Goal: Information Seeking & Learning: Learn about a topic

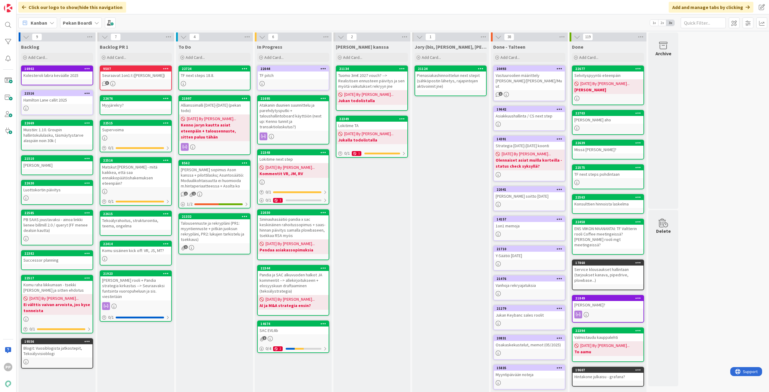
click at [388, 216] on div "Jukan kanssa Add Card... 21134 Tuomo 3m€ 2027 vouch? --> Realistisen ennusteen …" at bounding box center [371, 224] width 77 height 367
click at [384, 210] on div "Jukan kanssa Add Card... 21134 Tuomo 3m€ 2027 vouch? --> Realistisen ennusteen …" at bounding box center [371, 224] width 77 height 367
click at [370, 218] on div "Jukan kanssa Add Card... 21134 Tuomo 3m€ 2027 vouch? --> Realistisen ennusteen …" at bounding box center [371, 224] width 77 height 367
click at [436, 192] on div "Jory (bis, kenno, bohr) Add Card... 21124 Pienasiakashinnoittelun next stepit (…" at bounding box center [450, 224] width 77 height 367
click at [445, 208] on div "Jory (bis, kenno, bohr) Add Card... 21124 Pienasiakashinnoittelun next stepit (…" at bounding box center [450, 224] width 77 height 367
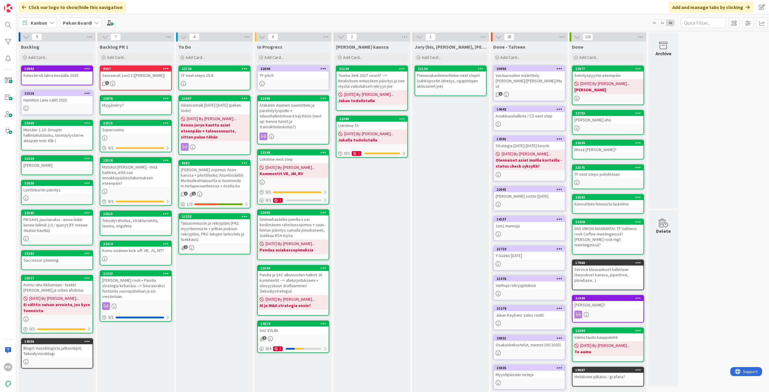
click at [446, 220] on div "Jory (bis, kenno, bohr) Add Card... 21124 Pienasiakashinnoittelun next stepit (…" at bounding box center [450, 224] width 77 height 367
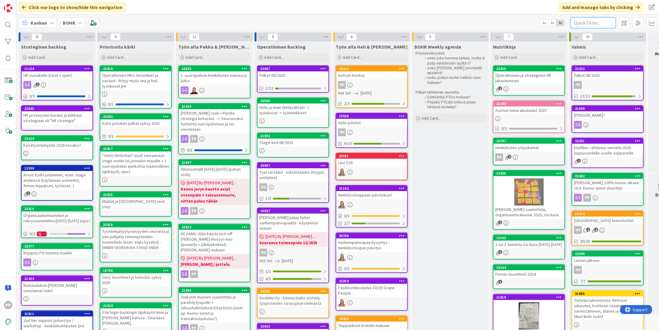
click at [576, 21] on input "text" at bounding box center [593, 22] width 45 height 11
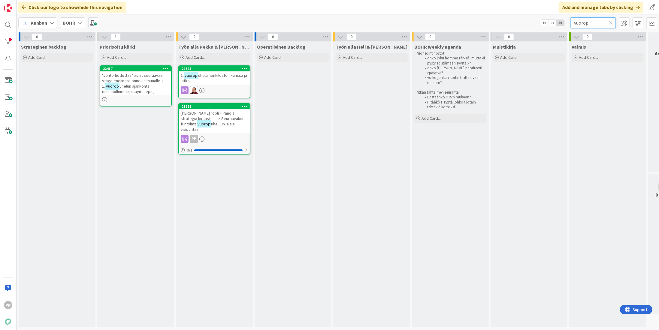
type input "vuorop"
click at [202, 80] on div "1. vuorop uhelu henkilöstön kanssa ja jatko" at bounding box center [214, 77] width 71 height 13
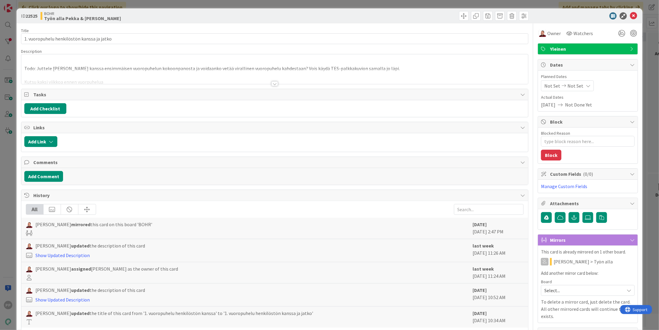
click at [214, 69] on div at bounding box center [274, 76] width 507 height 15
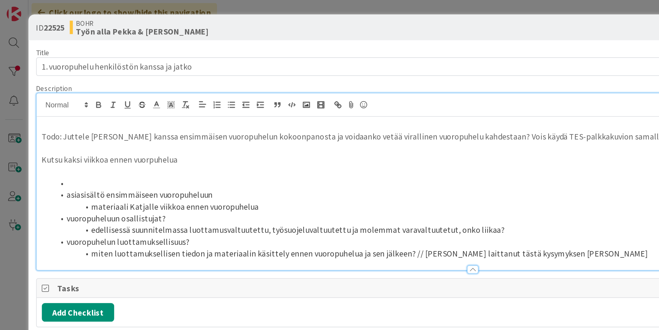
click at [89, 105] on li at bounding box center [279, 106] width 494 height 7
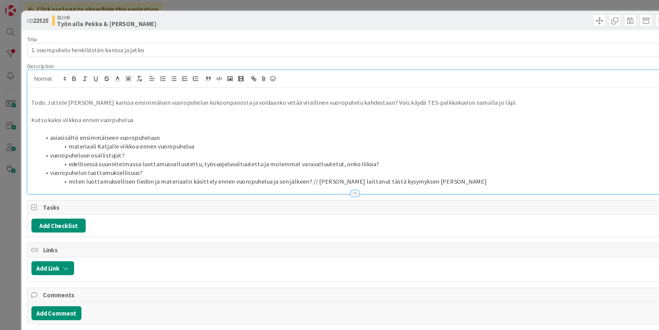
type textarea "x"
click at [129, 84] on p at bounding box center [274, 86] width 501 height 7
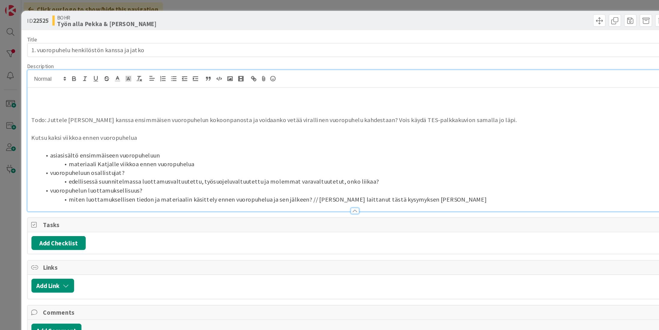
click at [87, 74] on p at bounding box center [274, 72] width 501 height 7
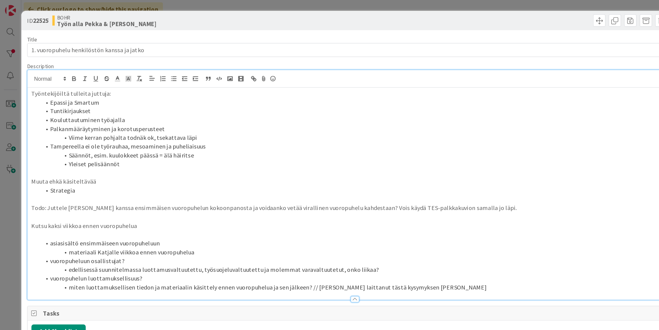
click at [55, 124] on li "Yleiset pelisäännöt" at bounding box center [279, 127] width 494 height 7
click at [148, 120] on li "Yleiset pelisäännöt, esim. kuulokkeet päässä = älä häiritse" at bounding box center [279, 120] width 494 height 7
drag, startPoint x: 163, startPoint y: 114, endPoint x: 113, endPoint y: 114, distance: 50.5
click at [113, 114] on li "Tampereella ei ole työrauhaa, mesoaminen ja puheliaisuus" at bounding box center [279, 113] width 494 height 7
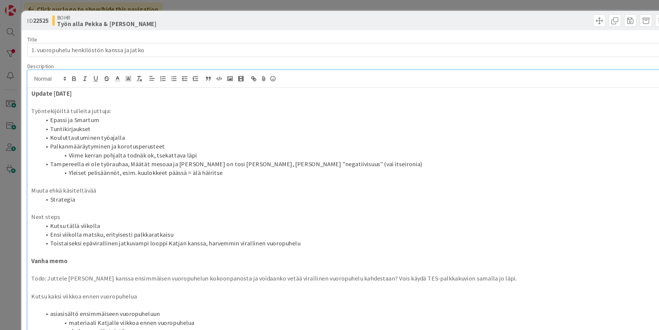
click at [50, 97] on li "Tuntikirjaukset" at bounding box center [279, 99] width 494 height 7
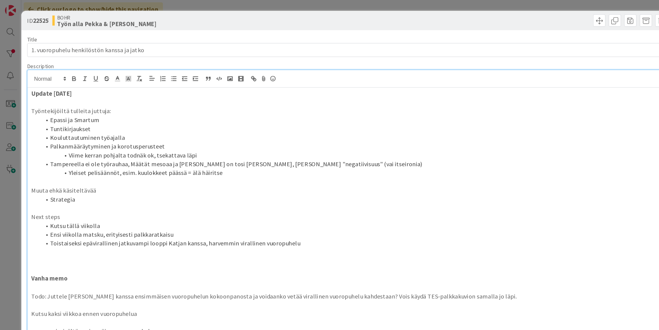
type textarea "x"
click at [64, 146] on p "Muuta ehkä käsiteltävää" at bounding box center [274, 147] width 501 height 7
click at [54, 89] on li "Epassi ja Smartum" at bounding box center [279, 92] width 494 height 7
click at [14, 86] on div "ID 22525 [PERSON_NAME] Työn alla [PERSON_NAME] & [PERSON_NAME] Title 42 / 128 1…" at bounding box center [329, 165] width 659 height 330
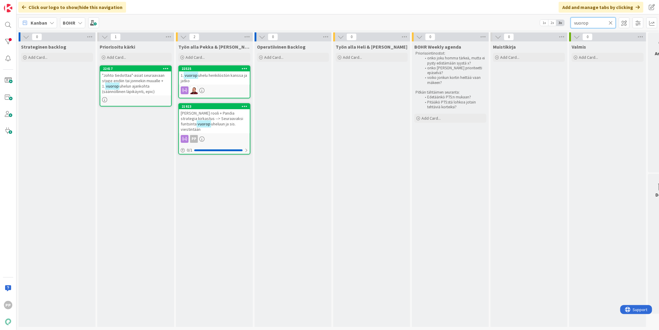
click at [576, 25] on input "vuorop" at bounding box center [593, 22] width 45 height 11
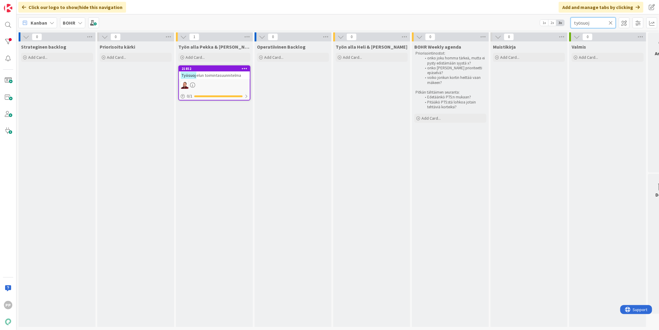
type input "työsuoj"
click at [225, 71] on div "Työsuoj elun toimintasuunnitelma" at bounding box center [214, 75] width 71 height 8
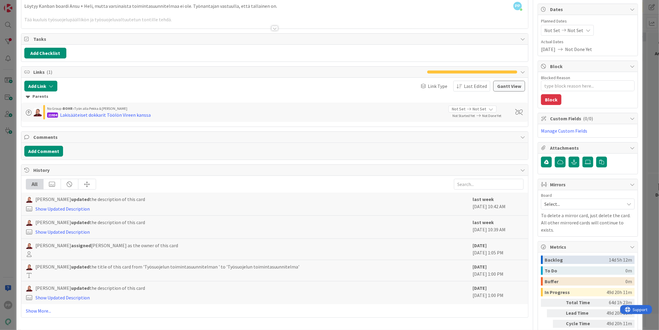
scroll to position [83, 0]
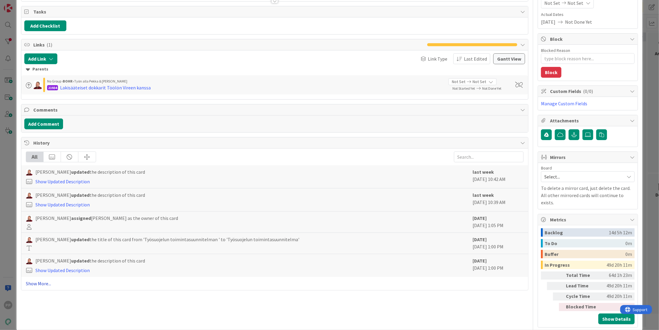
click at [38, 280] on link "Show More..." at bounding box center [275, 283] width 498 height 7
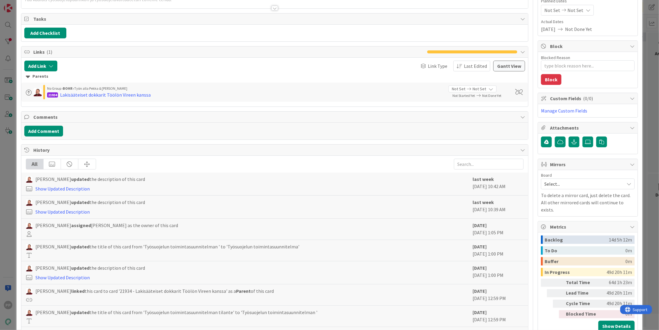
scroll to position [0, 0]
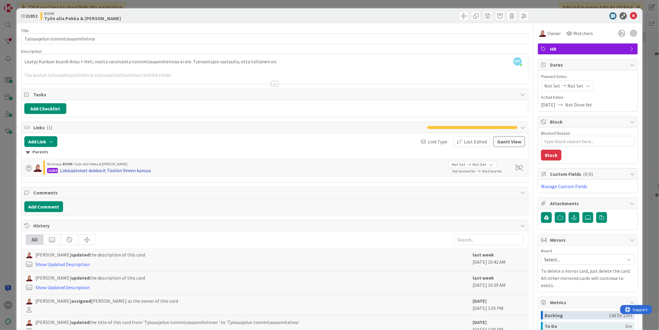
click at [136, 168] on div "Lakisääteiset dokkarit Töölön Vireen kanssa" at bounding box center [105, 170] width 91 height 7
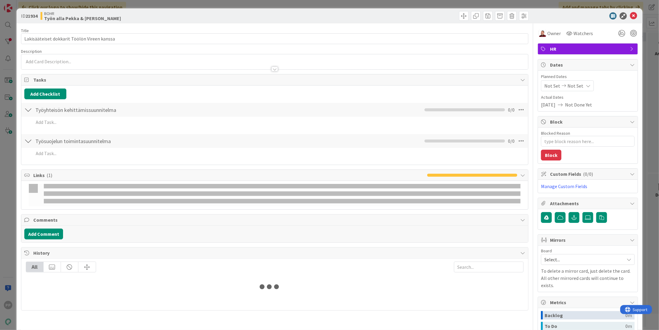
type textarea "x"
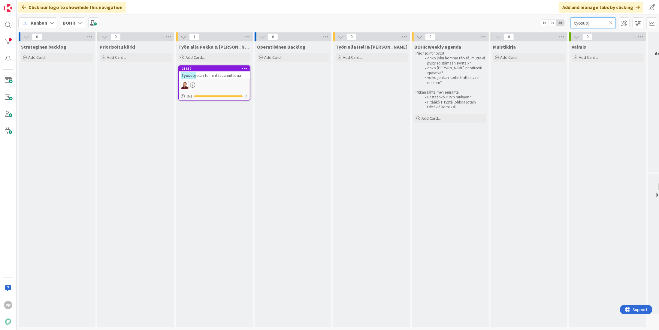
click at [576, 21] on input "työsuoj" at bounding box center [593, 22] width 45 height 11
click at [576, 21] on icon at bounding box center [611, 22] width 4 height 5
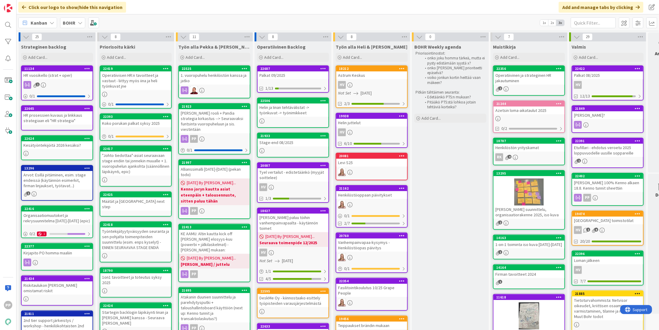
click at [514, 27] on div "Kanban BOHR 1x 2x 3x" at bounding box center [338, 22] width 643 height 17
click at [515, 24] on div "Kanban BOHR 1x 2x 3x" at bounding box center [338, 22] width 643 height 17
click at [234, 80] on div "1. vuoropuhelu henkilöstön kanssa ja jatko" at bounding box center [214, 77] width 71 height 13
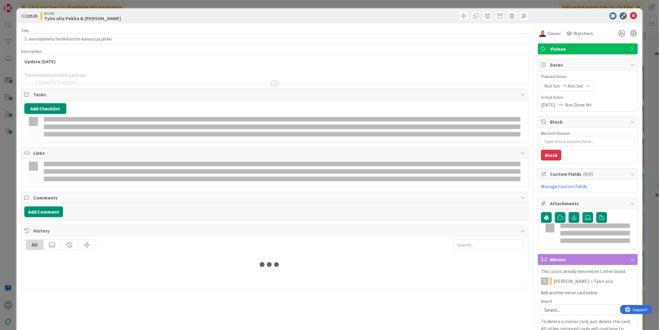
type textarea "x"
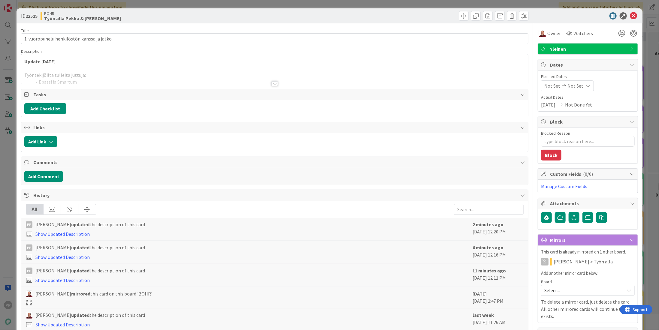
click at [251, 78] on div at bounding box center [274, 76] width 507 height 15
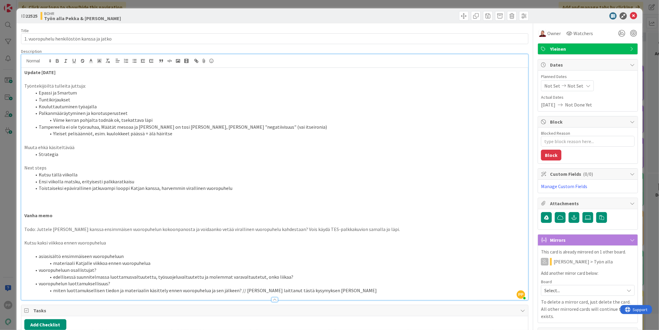
click at [262, 120] on li "Viime kerran pohjalta todnäk ok, tsekattava läpi" at bounding box center [279, 120] width 494 height 7
click at [275, 140] on p at bounding box center [274, 140] width 501 height 7
type textarea "x"
click at [103, 123] on li "Viime kerran pohjalta todnäk ok, tsekattava läpi" at bounding box center [279, 120] width 494 height 7
click at [94, 30] on div "Title 42 / 128" at bounding box center [274, 30] width 507 height 5
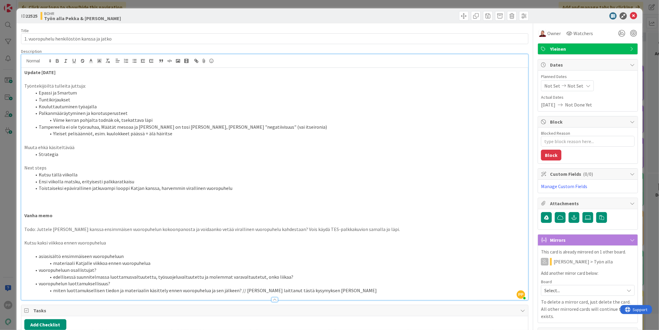
click at [105, 23] on div "ID 22525 [PERSON_NAME] Työn alla Pekka & [PERSON_NAME]" at bounding box center [330, 15] width 626 height 15
click at [134, 7] on div "ID 22525 [PERSON_NAME] Työn alla [PERSON_NAME] & [PERSON_NAME] Title 42 / 128 1…" at bounding box center [329, 165] width 659 height 330
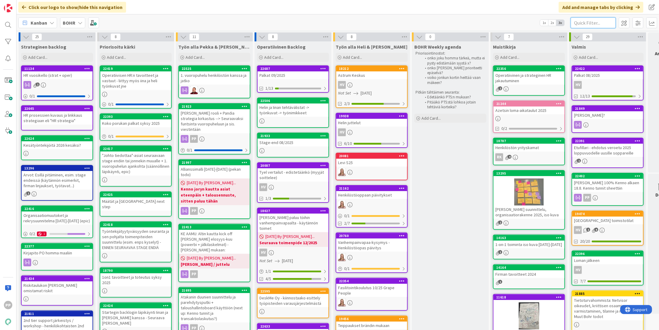
click at [576, 21] on input "text" at bounding box center [593, 22] width 45 height 11
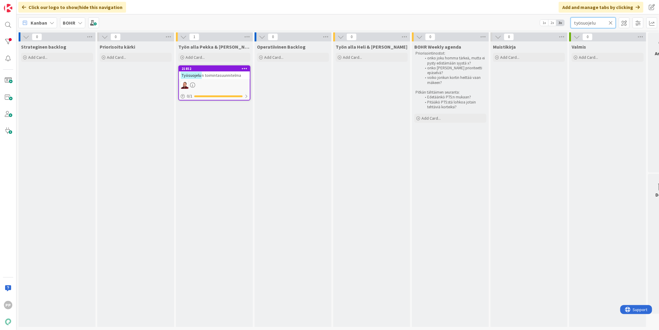
type input "työsuojelu"
click at [217, 76] on span "n toimintasuunnitelma" at bounding box center [221, 75] width 39 height 5
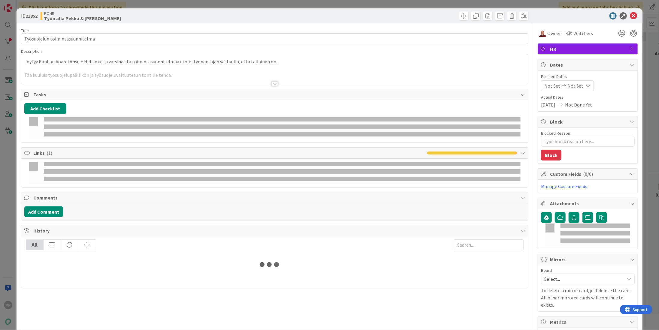
type textarea "x"
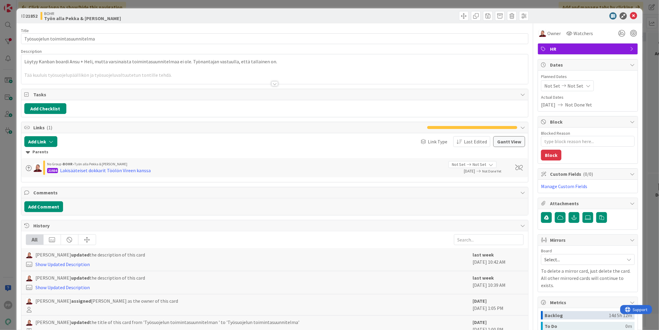
click at [179, 65] on div "Löytyy Kanban boardi Ansu + Heli, mutta varsinaista toimintasuunnitelmaa ei ole…" at bounding box center [274, 69] width 507 height 30
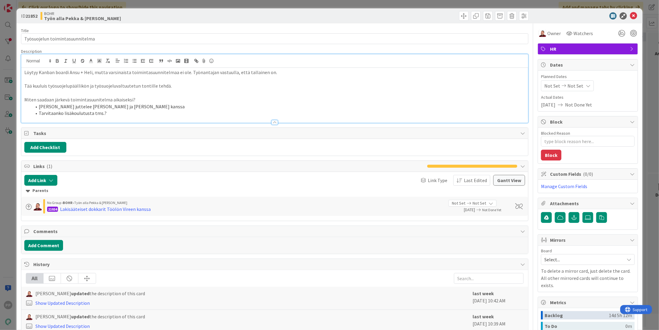
click at [165, 92] on p at bounding box center [274, 92] width 501 height 7
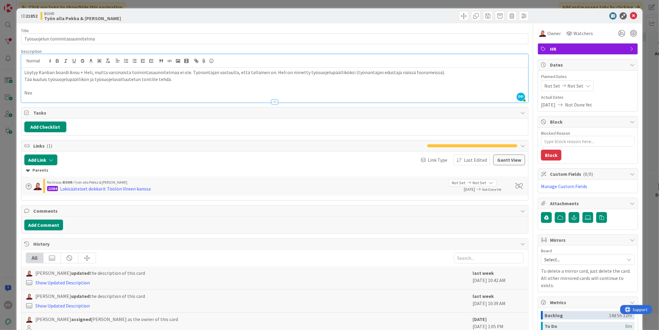
click at [188, 71] on p "Löytyy Kanban boardi Ansu + Heli, mutta varsinaista toimintasuunnitelmaa ei ole…" at bounding box center [274, 72] width 501 height 7
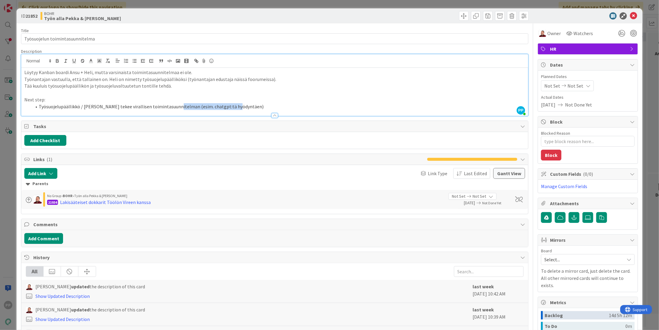
click at [169, 104] on li "Työsuojelupäällikkö / [PERSON_NAME] tekee virallisen toimintasuunnitelman (esim…" at bounding box center [279, 106] width 494 height 7
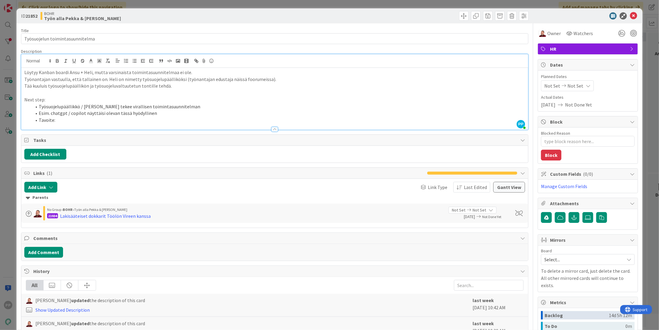
click at [171, 124] on div at bounding box center [274, 126] width 507 height 6
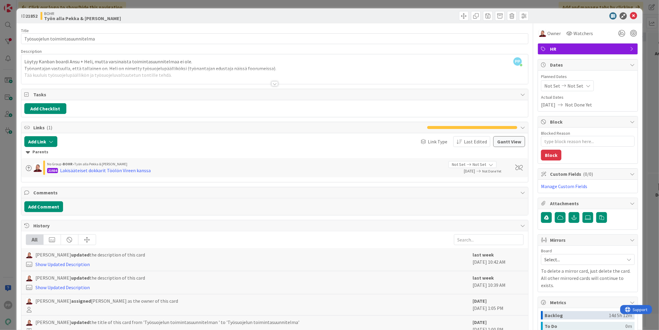
click at [150, 77] on div at bounding box center [274, 76] width 507 height 15
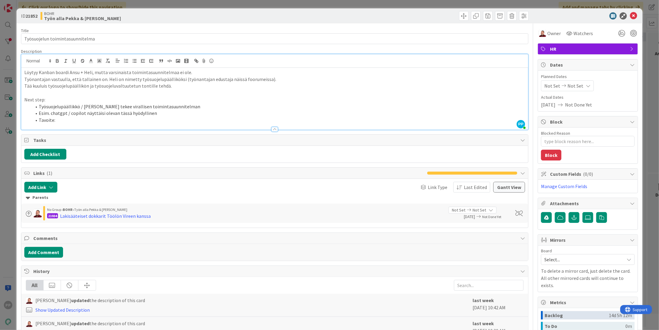
click at [121, 119] on li "Tavoite:" at bounding box center [279, 120] width 494 height 7
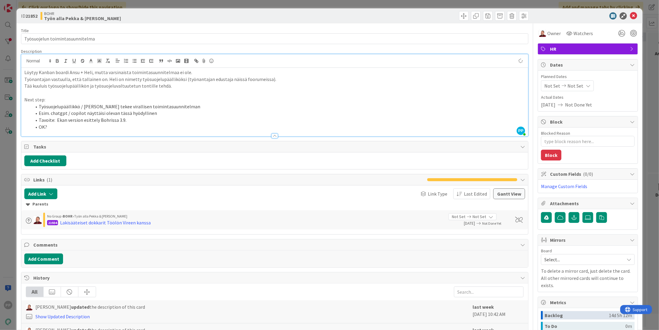
type textarea "x"
click at [134, 49] on div "Description" at bounding box center [274, 51] width 507 height 5
click at [145, 23] on div "ID 21852 [PERSON_NAME] Työn alla Pekka & [PERSON_NAME]" at bounding box center [330, 15] width 626 height 15
click at [132, 5] on div "ID 21852 [PERSON_NAME] Työn alla Pekka & [PERSON_NAME] Title 31 / 128 Työsuojel…" at bounding box center [329, 165] width 659 height 330
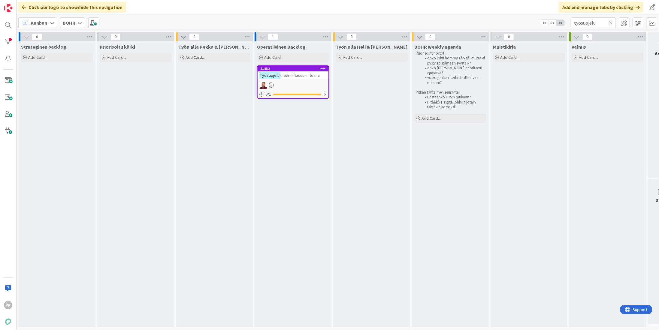
click at [576, 20] on icon at bounding box center [611, 22] width 4 height 5
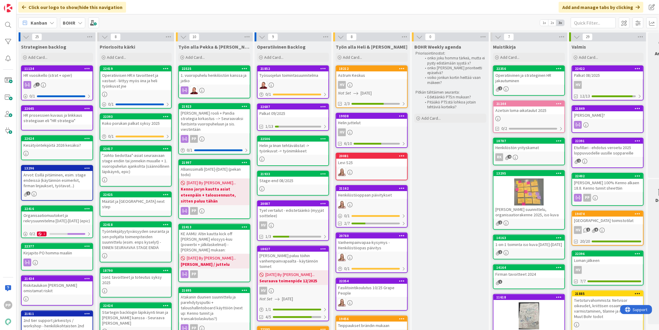
click at [213, 83] on div "1. vuoropuhelu henkilöstön kanssa ja jatko" at bounding box center [214, 77] width 71 height 13
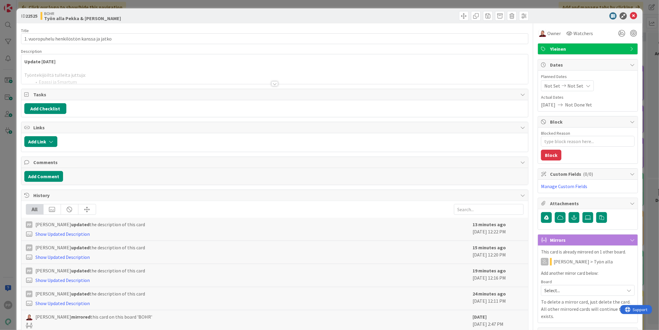
click at [110, 77] on div at bounding box center [274, 76] width 507 height 15
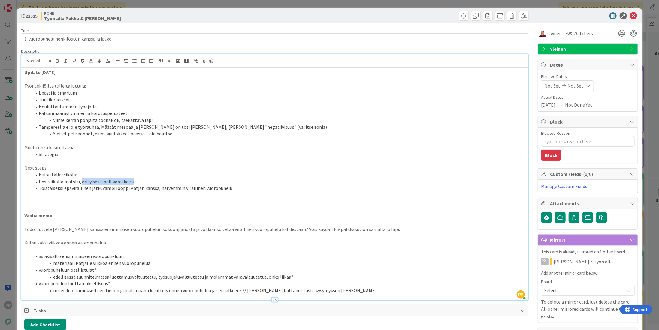
drag, startPoint x: 134, startPoint y: 180, endPoint x: 80, endPoint y: 182, distance: 54.1
click at [80, 182] on li "Ensi viikolla matsku, erityisesti palkkaratkaisu" at bounding box center [279, 181] width 494 height 7
click at [76, 174] on li "Kutsu tällä viikolla" at bounding box center [279, 174] width 494 height 7
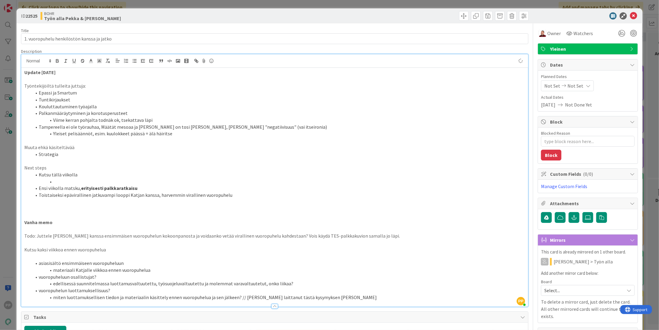
type textarea "x"
click at [99, 180] on li "Kevyt strategiaupdate, [PERSON_NAME] toiminnat keskeiset jutut [DATE]-[DATE]" at bounding box center [279, 181] width 494 height 7
click at [195, 183] on li "Kevyt strategiaupdate: [PERSON_NAME] toiminnat keskeiset jutut [DATE]-[DATE]" at bounding box center [279, 181] width 494 height 7
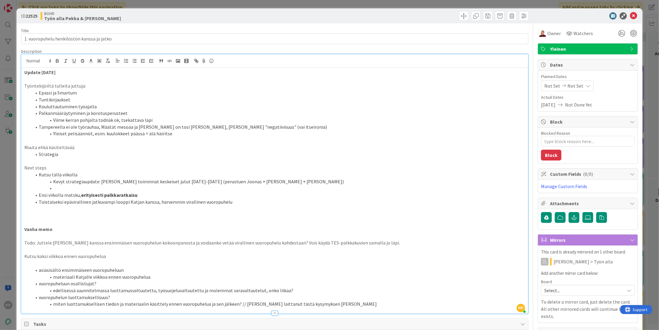
click at [127, 173] on li "Kutsu tällä viikolla" at bounding box center [279, 174] width 494 height 7
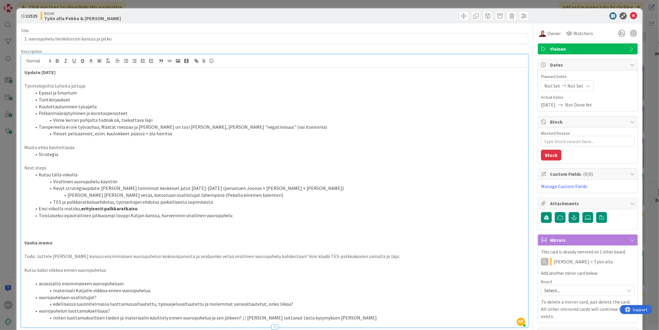
click at [88, 107] on li "Kouluttautuminen työajalla" at bounding box center [279, 106] width 494 height 7
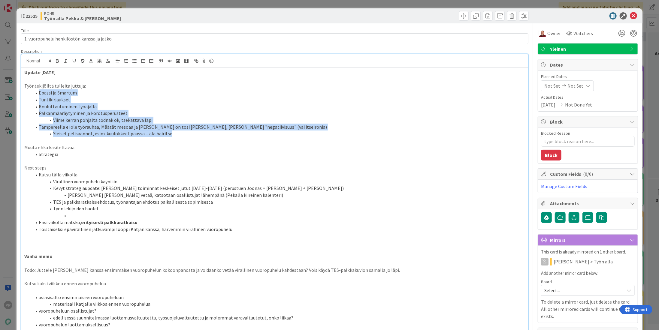
drag, startPoint x: 175, startPoint y: 133, endPoint x: 27, endPoint y: 94, distance: 153.1
click at [27, 94] on ol "Epassi ja Smartum Tuntikirjaukset Kouluttautuminen työajalla Palkanmääräytymine…" at bounding box center [274, 113] width 501 height 48
copy ol "Epassi ja Smartum Tuntikirjaukset Kouluttautuminen työajalla Palkanmääräytymine…"
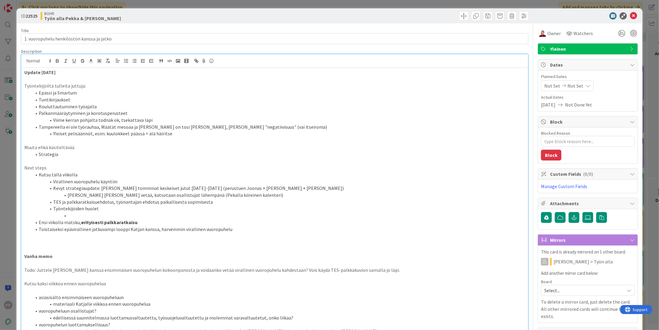
click at [84, 214] on li at bounding box center [279, 215] width 494 height 7
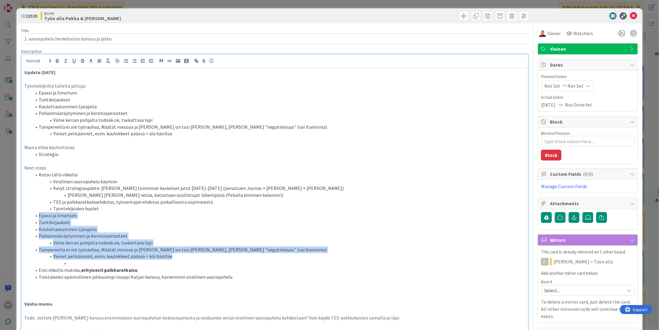
drag, startPoint x: 38, startPoint y: 215, endPoint x: 283, endPoint y: 254, distance: 247.6
click at [283, 254] on ol "Kutsu tällä viikolla Virallinen vuoropuhelu käyntiin Kevyt strategiaupdate: [PE…" at bounding box center [274, 225] width 501 height 109
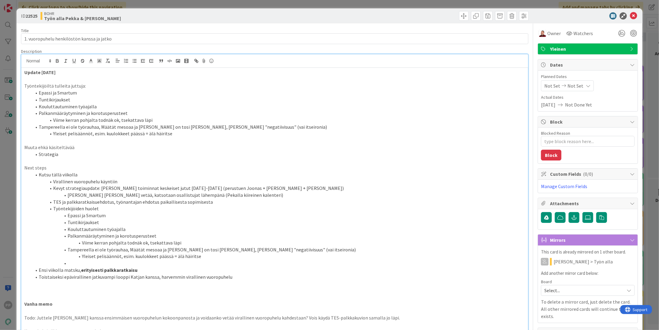
click at [146, 210] on li "Työntekijöiden huolet" at bounding box center [279, 208] width 494 height 7
click at [111, 213] on li "Epassi ja Smartum -->Aktiivisesti työn a" at bounding box center [279, 215] width 494 height 7
click at [165, 214] on li "Epassi ja Smartum --> Aktiivisesti työn a" at bounding box center [279, 215] width 494 height 7
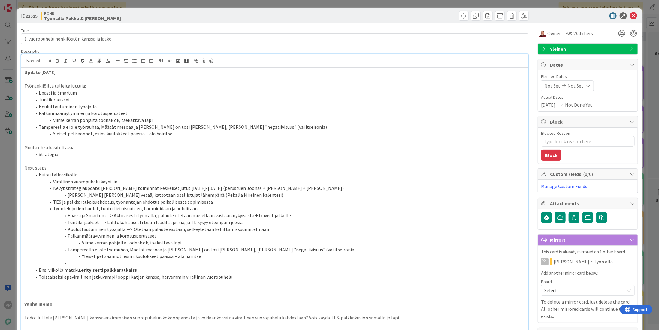
click at [266, 228] on li "Kouluttautuminen työajalla --> Otetaan palaute vastaan, selkeytetään kehittämis…" at bounding box center [279, 229] width 494 height 7
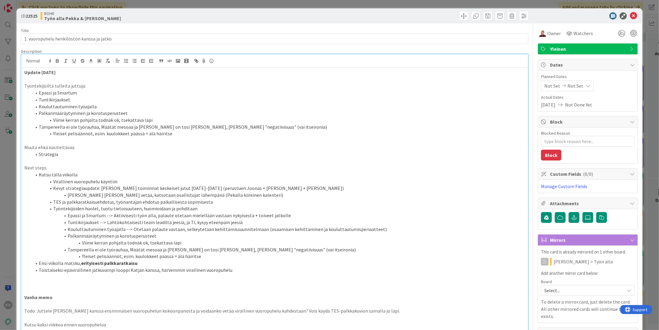
click at [303, 251] on li "Tampereella ei ole työrauhaa, Määtät mesoaa ja [PERSON_NAME] on tosi [PERSON_NA…" at bounding box center [279, 250] width 494 height 7
click at [519, 248] on li "Tampereella ei ole työrauhaa, Määtät mesoaa ja [PERSON_NAME] on tosi puhelias, …" at bounding box center [279, 254] width 494 height 14
click at [288, 255] on li "Tampereella ei ole työrauhaa, Määtät mesoaa ja [PERSON_NAME] on tosi puhelias, …" at bounding box center [279, 254] width 494 height 14
drag, startPoint x: 270, startPoint y: 244, endPoint x: 91, endPoint y: 250, distance: 178.5
click at [91, 250] on ol "Kutsu tällä viikolla Virallinen vuoropuhelu käyntiin Kevyt strategiaupdate: [PE…" at bounding box center [274, 222] width 501 height 102
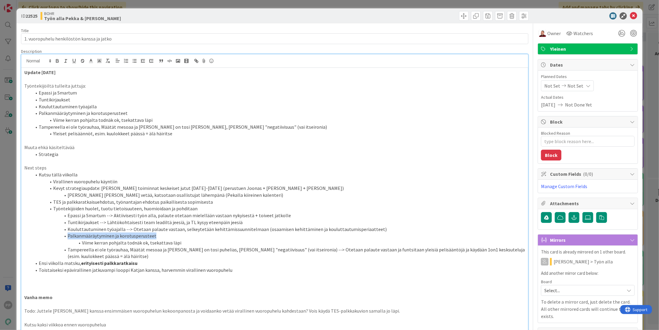
drag, startPoint x: 160, startPoint y: 234, endPoint x: 64, endPoint y: 234, distance: 96.4
click at [64, 234] on li "Palkanmääräytyminen ja korotusperusteet" at bounding box center [279, 236] width 494 height 7
drag, startPoint x: 184, startPoint y: 243, endPoint x: 62, endPoint y: 237, distance: 122.4
click at [62, 237] on ol "Kutsu tällä viikolla Virallinen vuoropuhelu käyntiin Kevyt strategiaupdate: [PE…" at bounding box center [274, 222] width 501 height 102
click at [167, 237] on li "Palkanmääräytyminen ja korotusperusteet" at bounding box center [279, 236] width 494 height 7
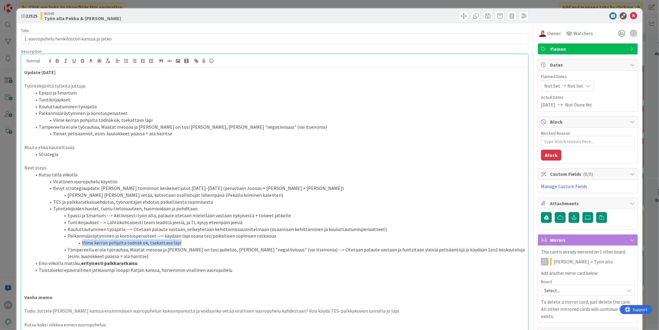
drag, startPoint x: 199, startPoint y: 241, endPoint x: 80, endPoint y: 242, distance: 118.9
click at [80, 242] on li "Viime kerran pohjalta todnäk ok, tsekattava läpi" at bounding box center [279, 243] width 494 height 7
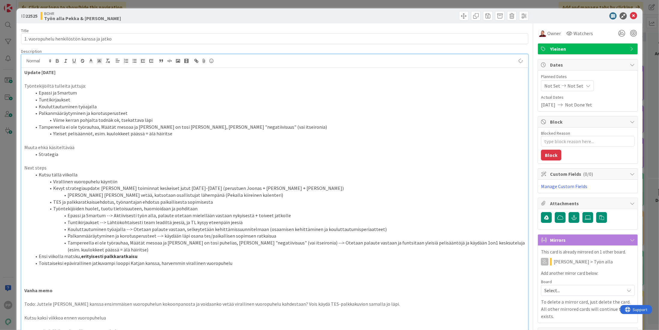
type textarea "x"
click at [268, 247] on li "Tampereella ei ole työrauhaa, Määtät mesoaa ja [PERSON_NAME] on tosi puhelias, …" at bounding box center [279, 247] width 494 height 14
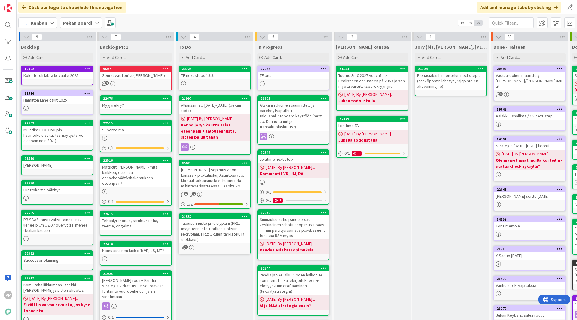
click at [213, 79] on div "TF next steps 18.8." at bounding box center [214, 75] width 71 height 8
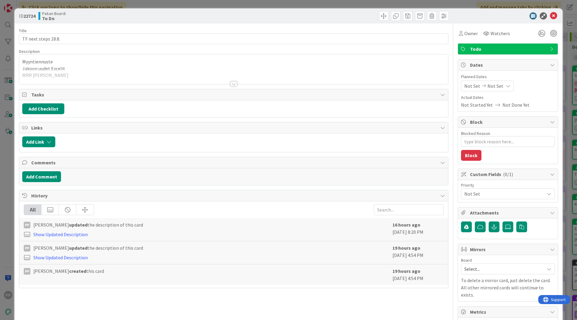
type textarea "x"
click at [161, 70] on div at bounding box center [233, 76] width 429 height 15
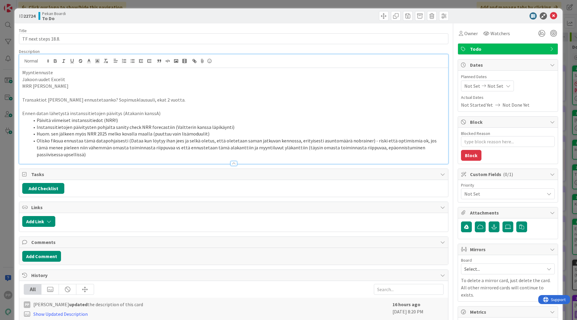
click at [161, 70] on p "Myyntiennuste" at bounding box center [233, 72] width 423 height 7
type textarea "x"
click at [17, 110] on div "ID 22724 Pekan Boardi To Do Title 19 / 128 TF next steps 18.8. Description PP P…" at bounding box center [288, 216] width 548 height 416
click at [14, 109] on div "ID 22724 Pekan Boardi To Do Title 19 / 128 TF next steps 18.8. Description PP P…" at bounding box center [288, 160] width 577 height 320
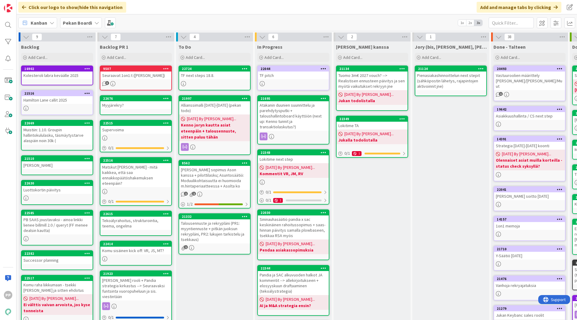
click at [366, 216] on div "Jukan kanssa Add Card... 21134 Tuomo 3m€ 2027 vouch? --> Realistisen ennusteen …" at bounding box center [371, 224] width 77 height 367
click at [225, 13] on div "Click our logo to show/hide this navigation Add and manage tabs by clicking" at bounding box center [297, 7] width 560 height 14
